Goal: Check status

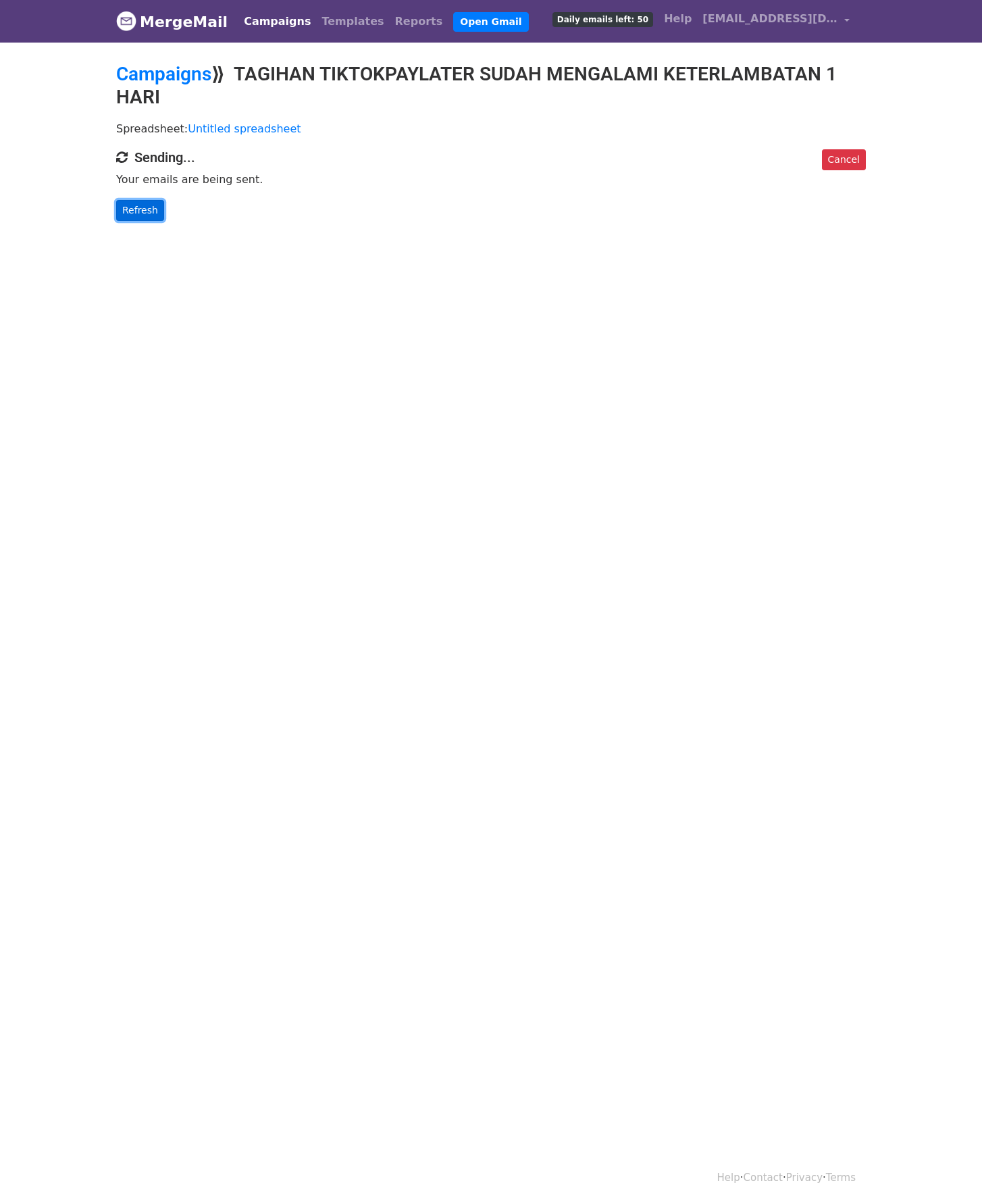
click at [144, 211] on link "Refresh" at bounding box center [139, 211] width 48 height 21
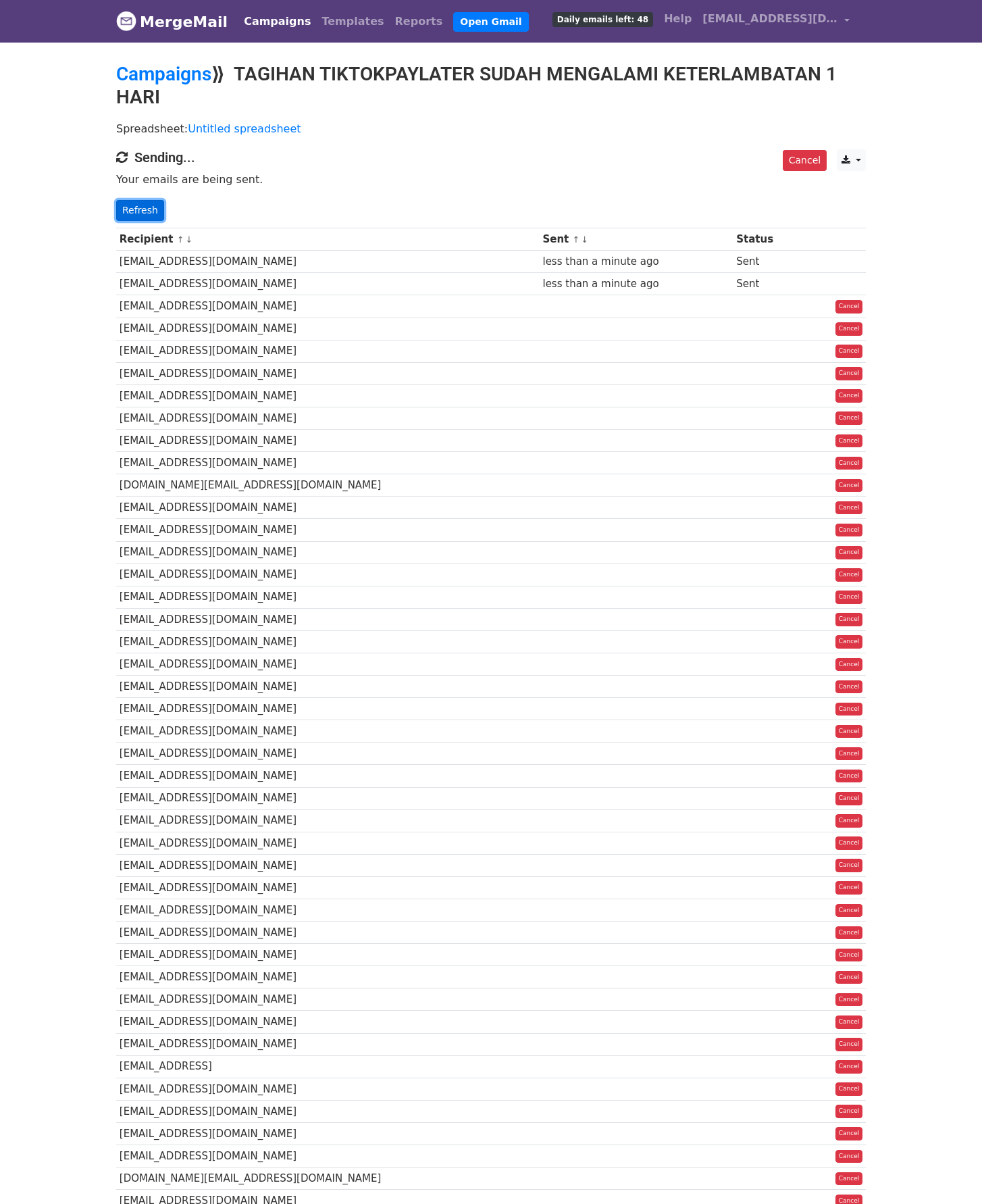
click at [143, 210] on link "Refresh" at bounding box center [139, 211] width 48 height 21
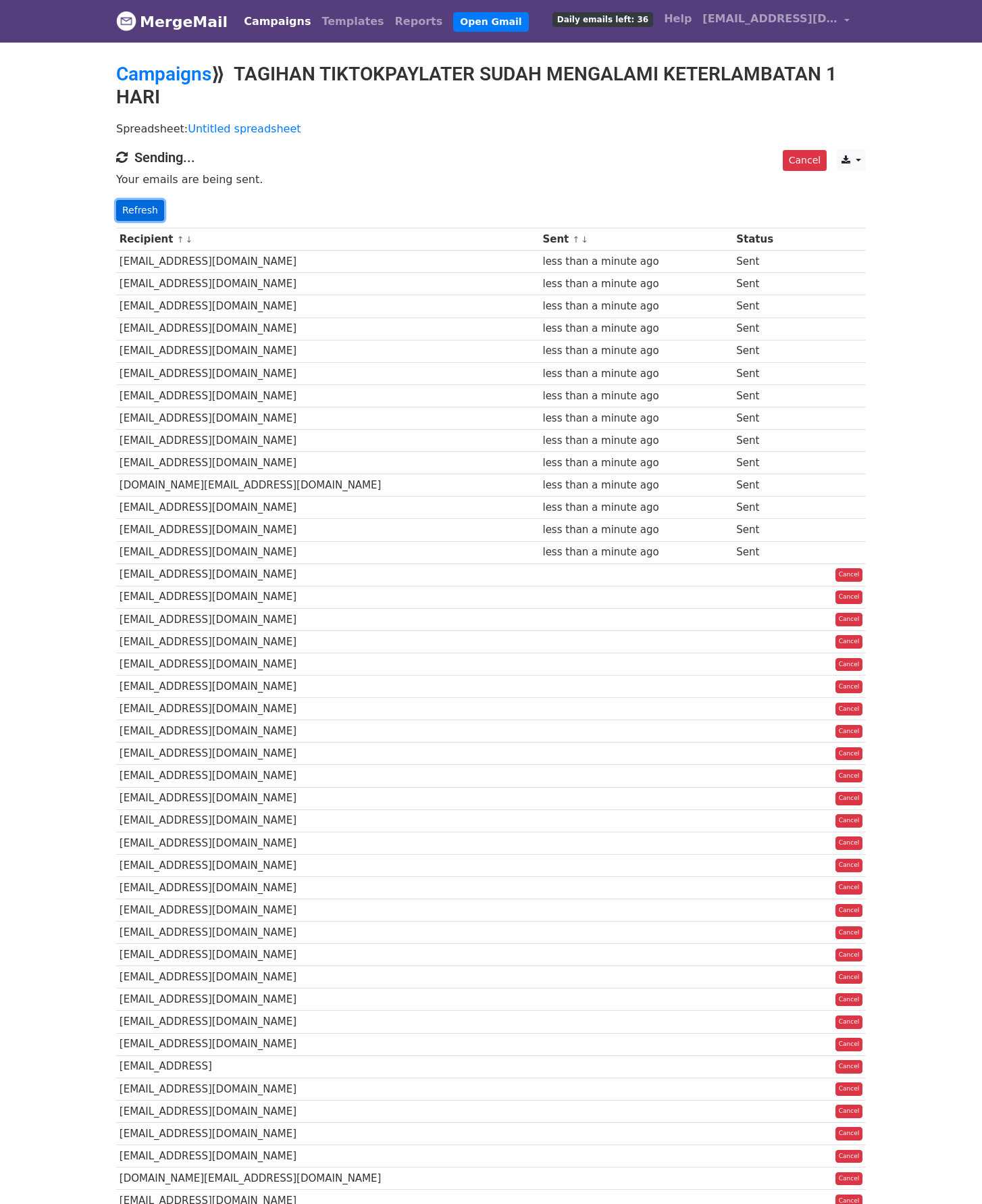
click at [143, 210] on link "Refresh" at bounding box center [139, 211] width 48 height 21
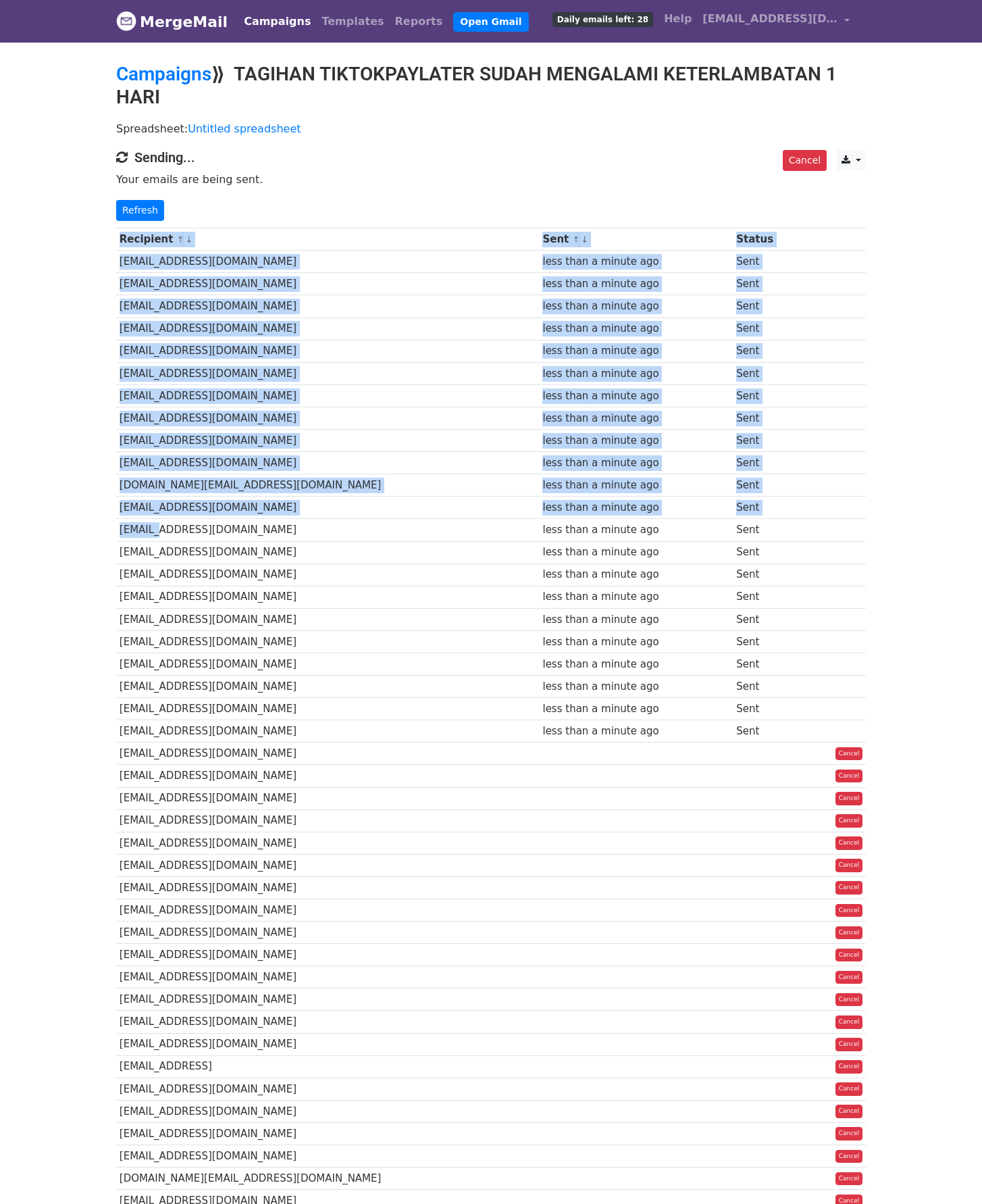
drag, startPoint x: 116, startPoint y: 479, endPoint x: 59, endPoint y: 245, distance: 240.8
click at [76, 296] on body "MergeMail Campaigns Templates Reports Open Gmail Daily emails left: 28 Help ato…" at bounding box center [491, 716] width 982 height 1433
click at [130, 214] on link "Refresh" at bounding box center [139, 211] width 48 height 21
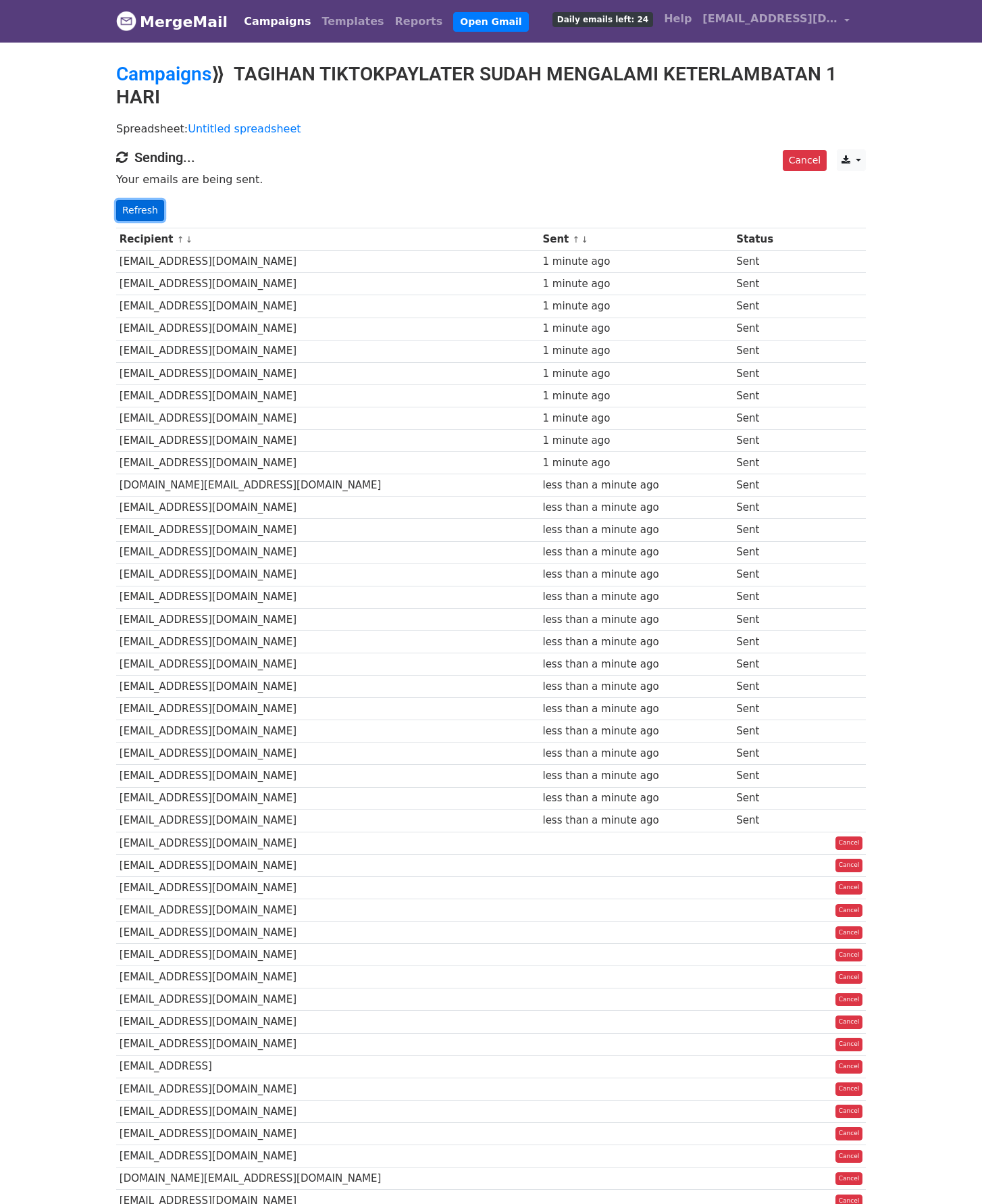
click at [149, 215] on link "Refresh" at bounding box center [139, 211] width 48 height 21
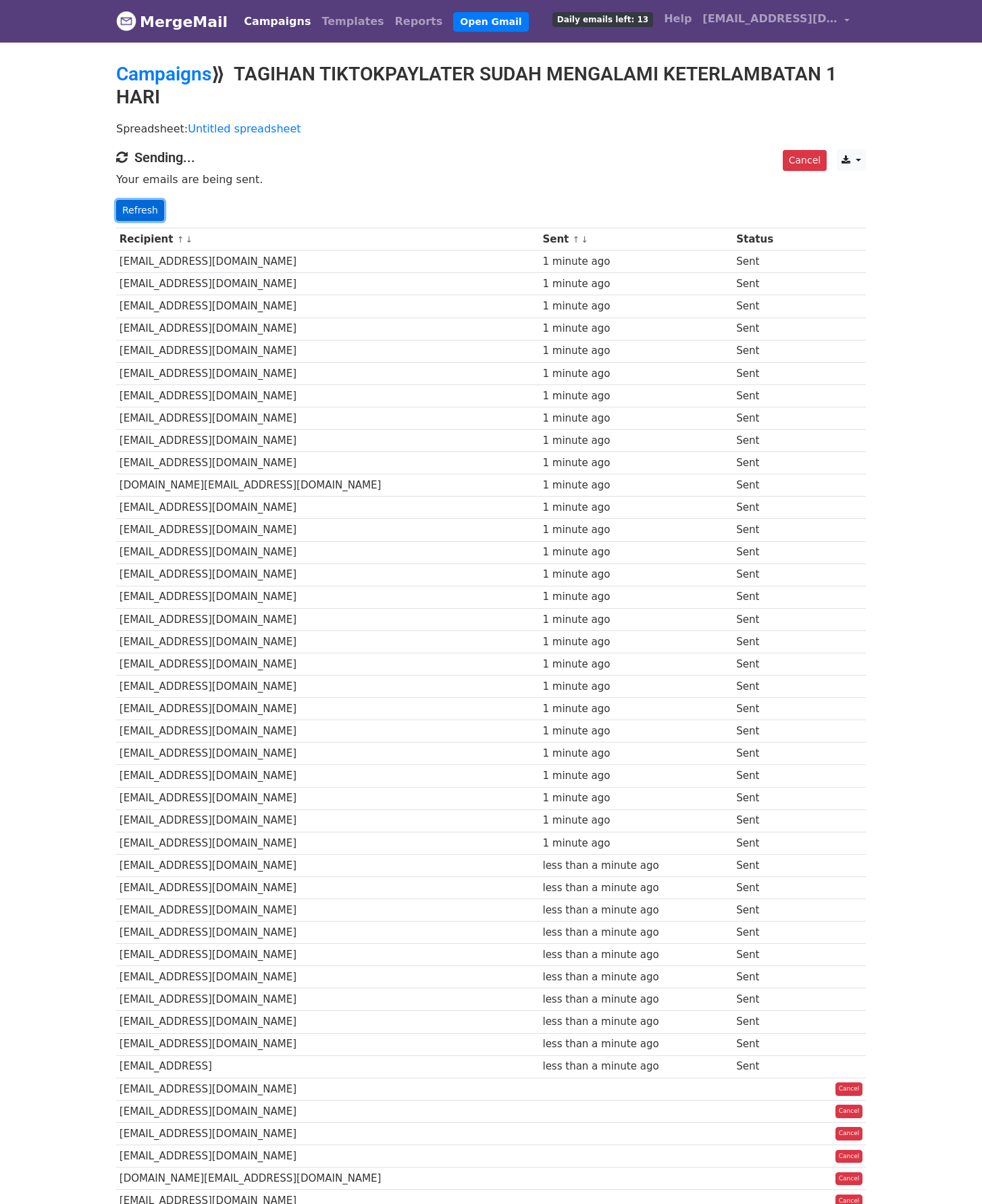
click at [139, 215] on link "Refresh" at bounding box center [139, 211] width 48 height 21
click at [140, 221] on div "Recipient ↑ ↓ Sent ↑ ↓ Status sriulia230@gmail.com 1 minute ago Sent diniwahyun…" at bounding box center [491, 800] width 770 height 1158
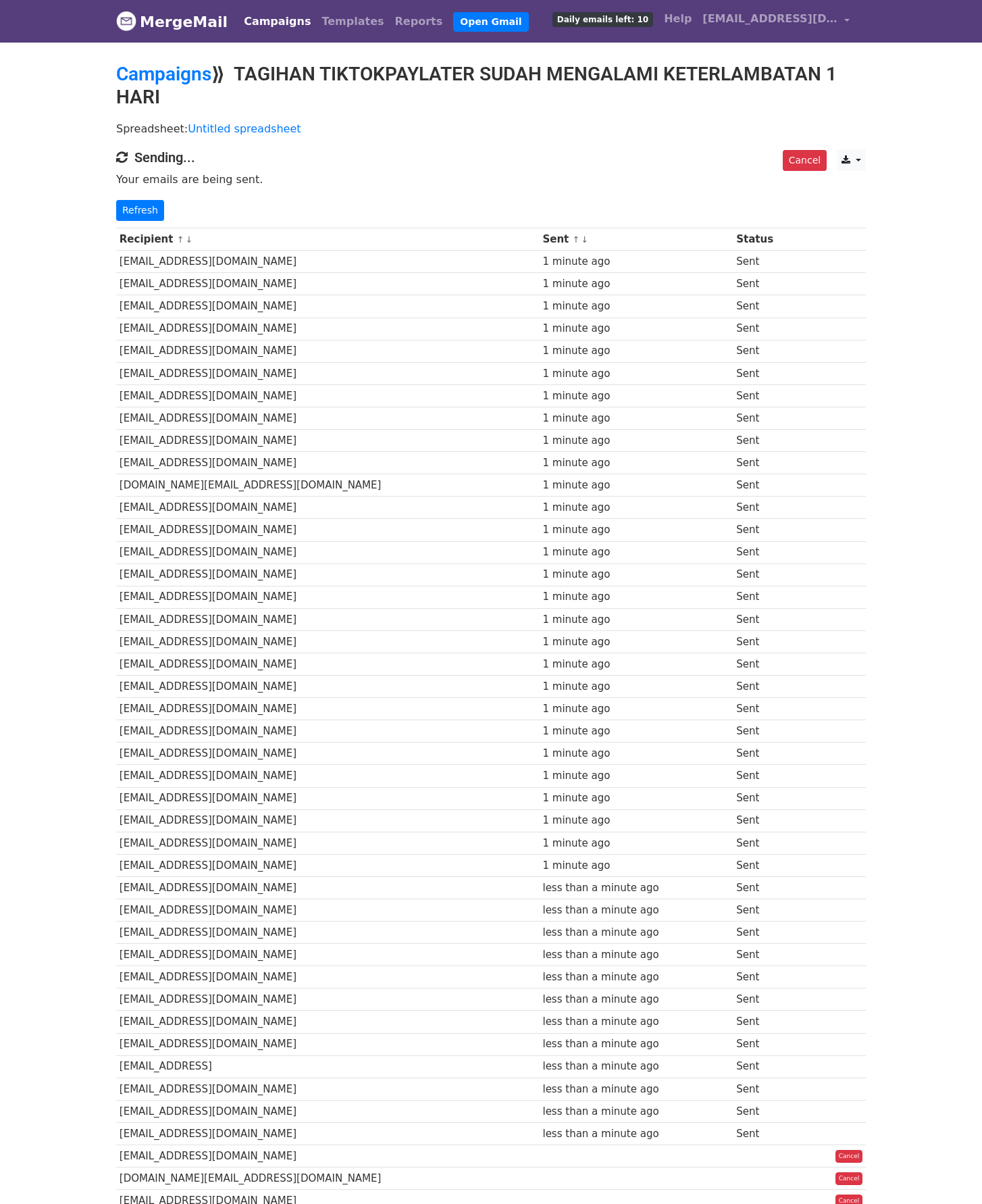
click at [157, 198] on div "Cancel CSV Excel Sending... Your emails are being sent. Refresh" at bounding box center [491, 185] width 770 height 72
click at [117, 237] on th "Recipient ↑ ↓" at bounding box center [327, 240] width 423 height 22
click at [139, 213] on link "Refresh" at bounding box center [139, 211] width 48 height 21
